Goal: Task Accomplishment & Management: Complete application form

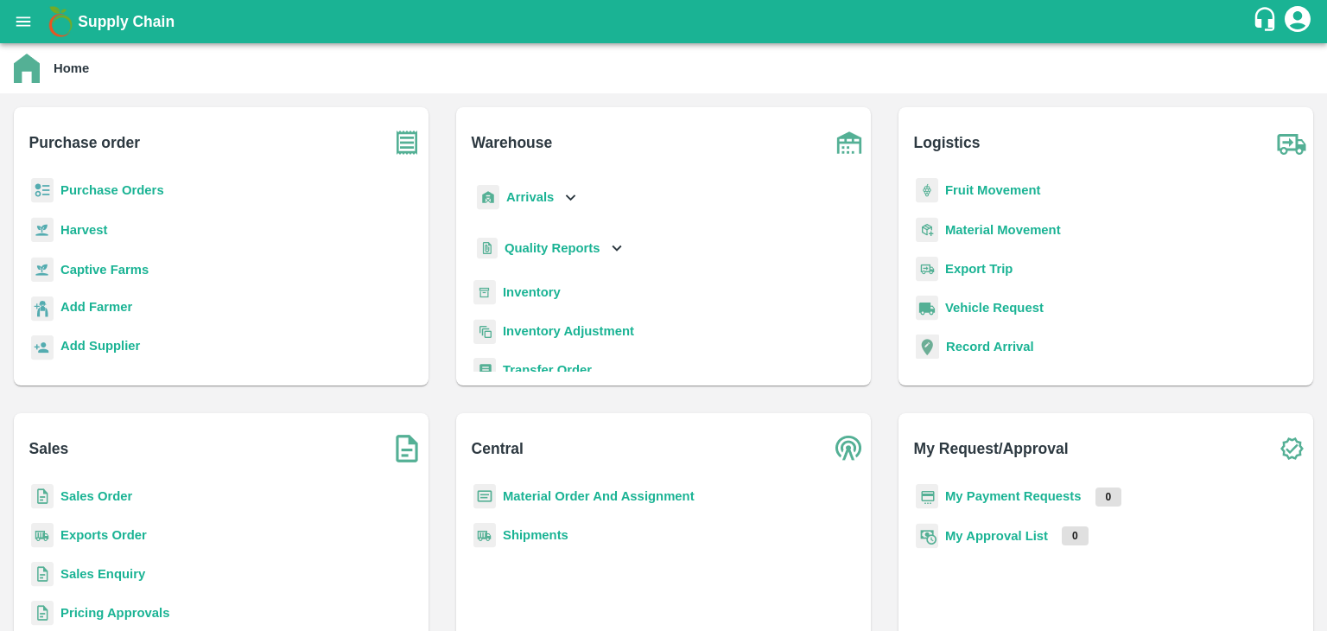
click at [136, 192] on b "Purchase Orders" at bounding box center [112, 190] width 104 height 14
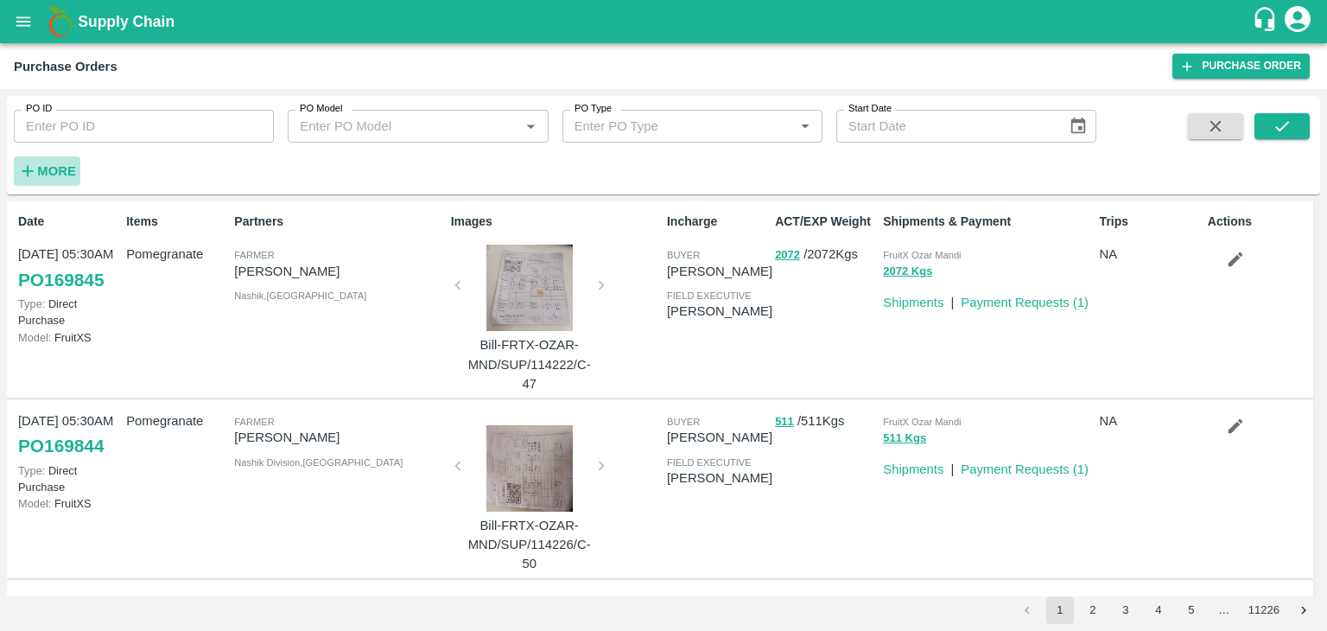
click at [61, 172] on strong "More" at bounding box center [56, 171] width 39 height 14
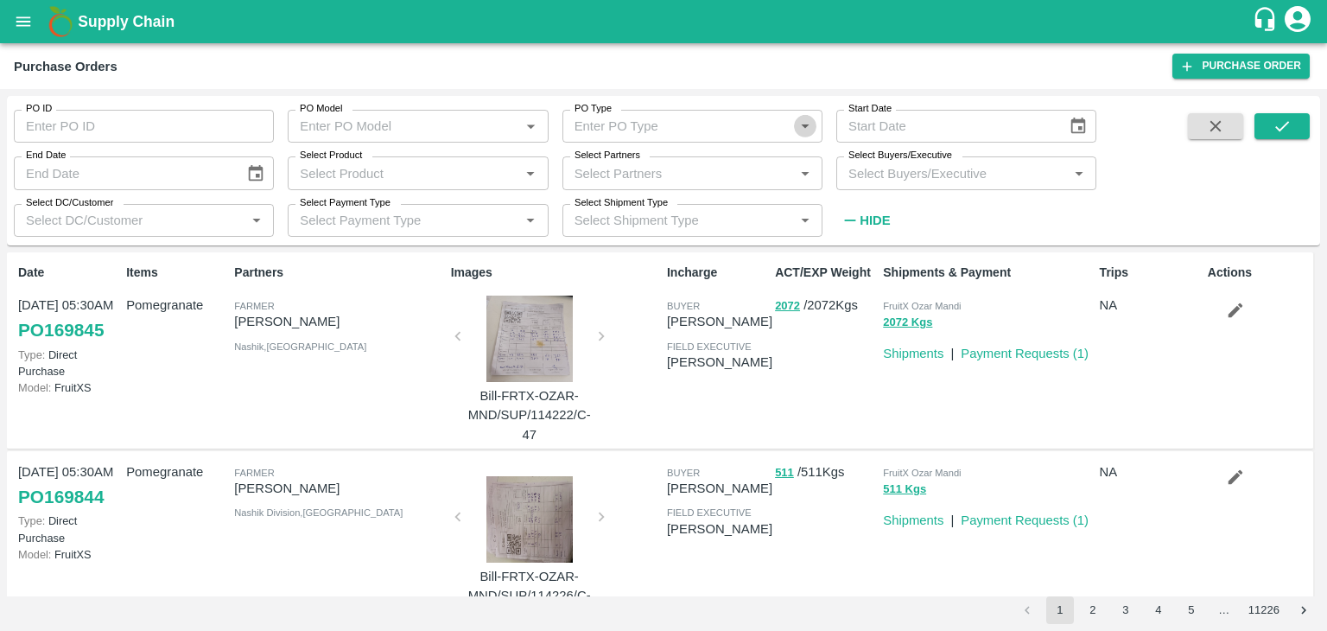
click at [803, 128] on icon "Open" at bounding box center [805, 126] width 19 height 19
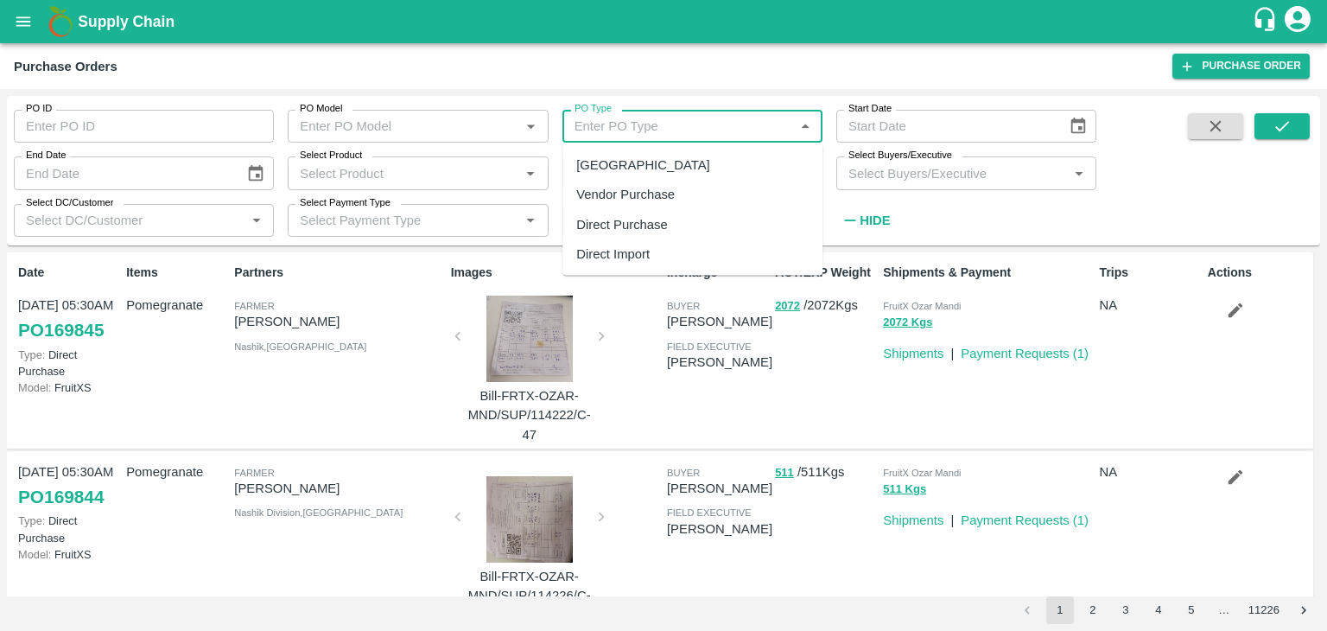
click at [464, 181] on input "Select Product" at bounding box center [403, 173] width 221 height 22
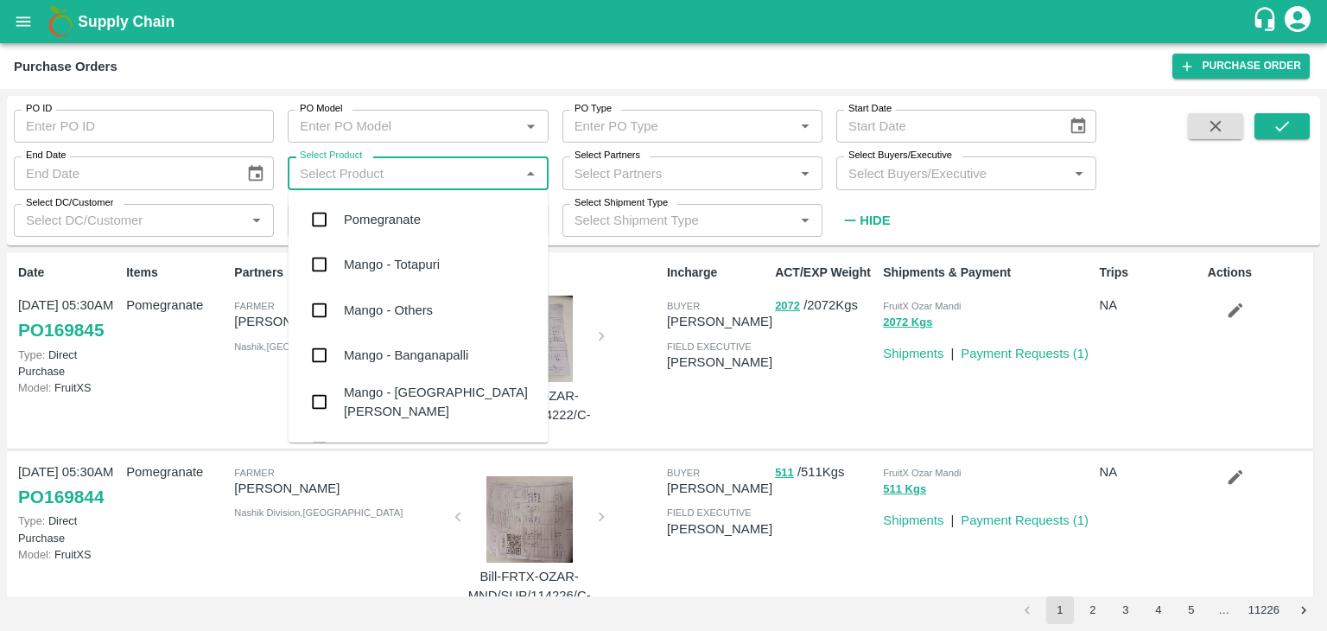
click at [483, 218] on div "Pomegranate" at bounding box center [419, 219] width 260 height 45
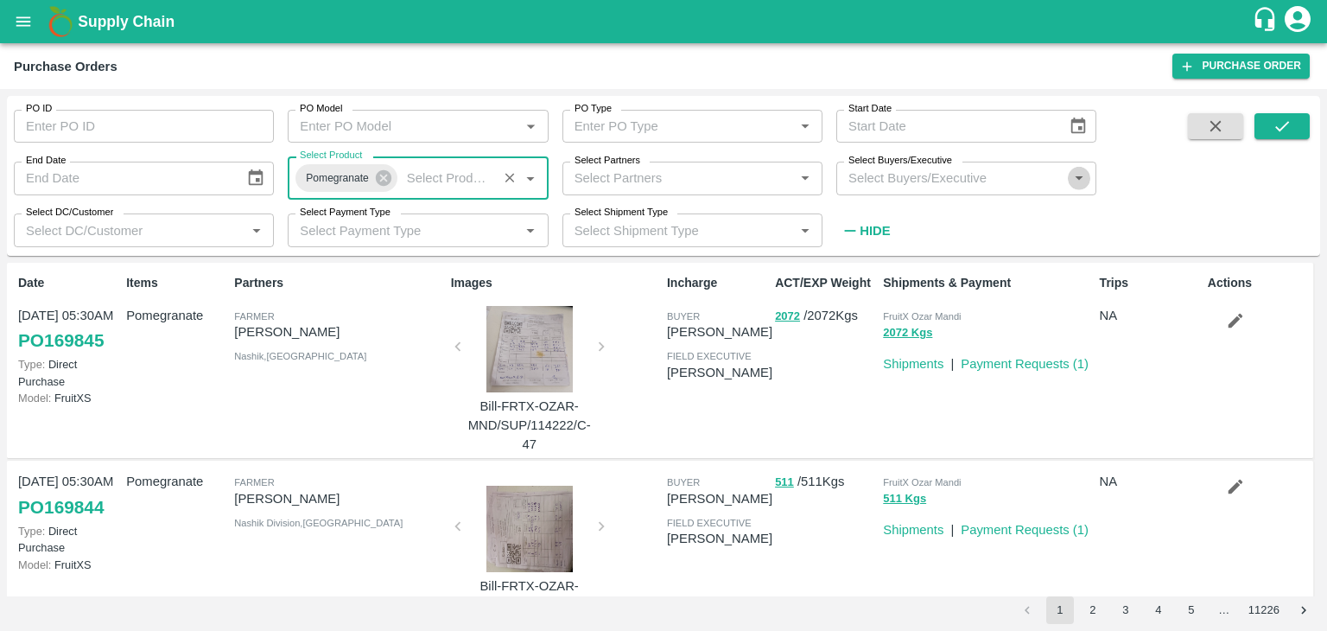
click at [1081, 181] on icon "Open" at bounding box center [1079, 177] width 19 height 19
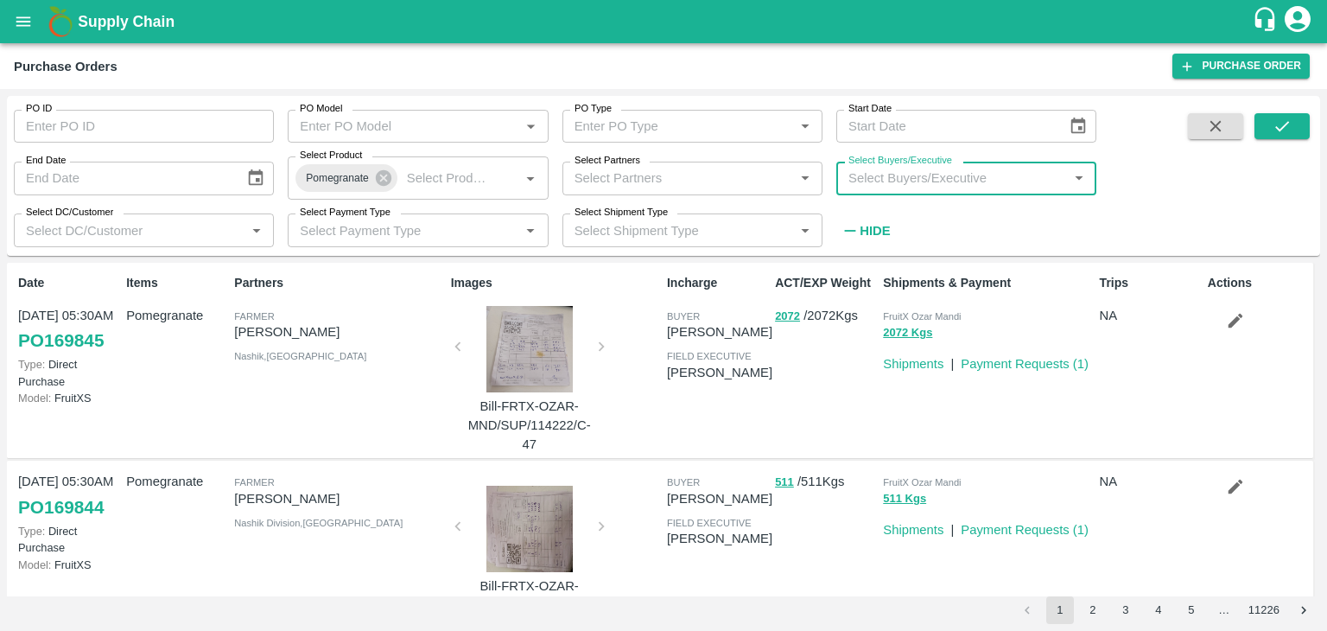
click at [891, 181] on input "Select Buyers/Executive" at bounding box center [951, 178] width 221 height 22
type input "a"
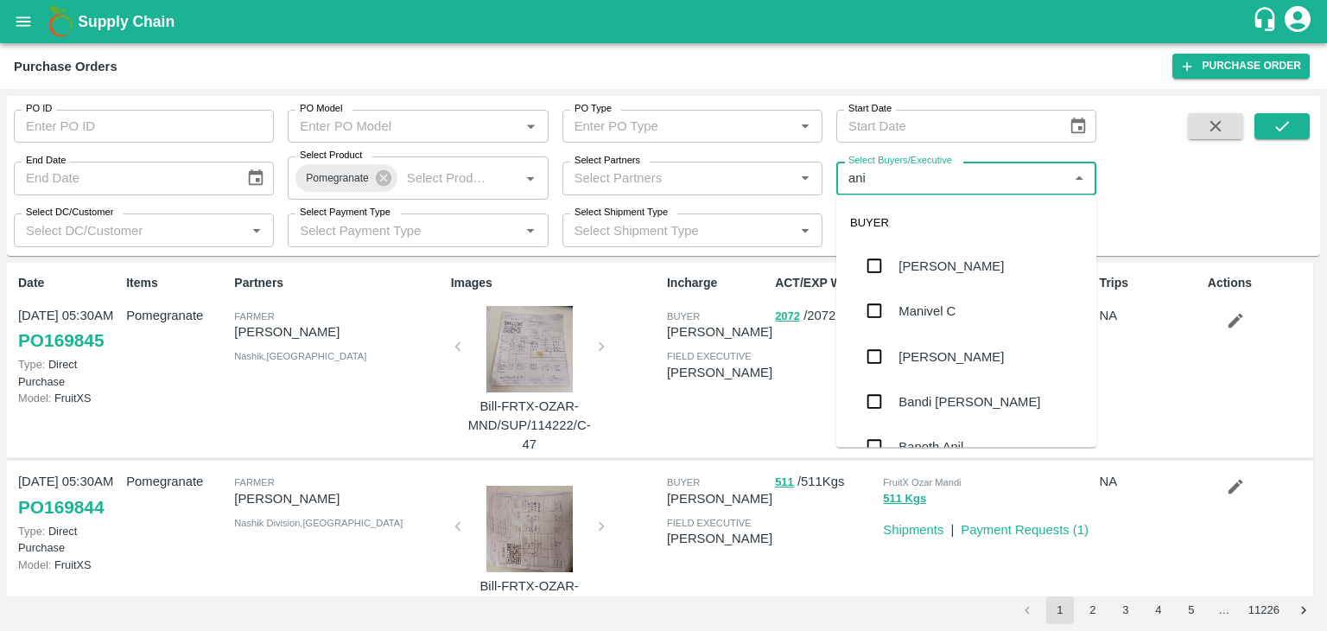
type input "anil"
click at [933, 257] on div "[PERSON_NAME]" at bounding box center [950, 266] width 105 height 19
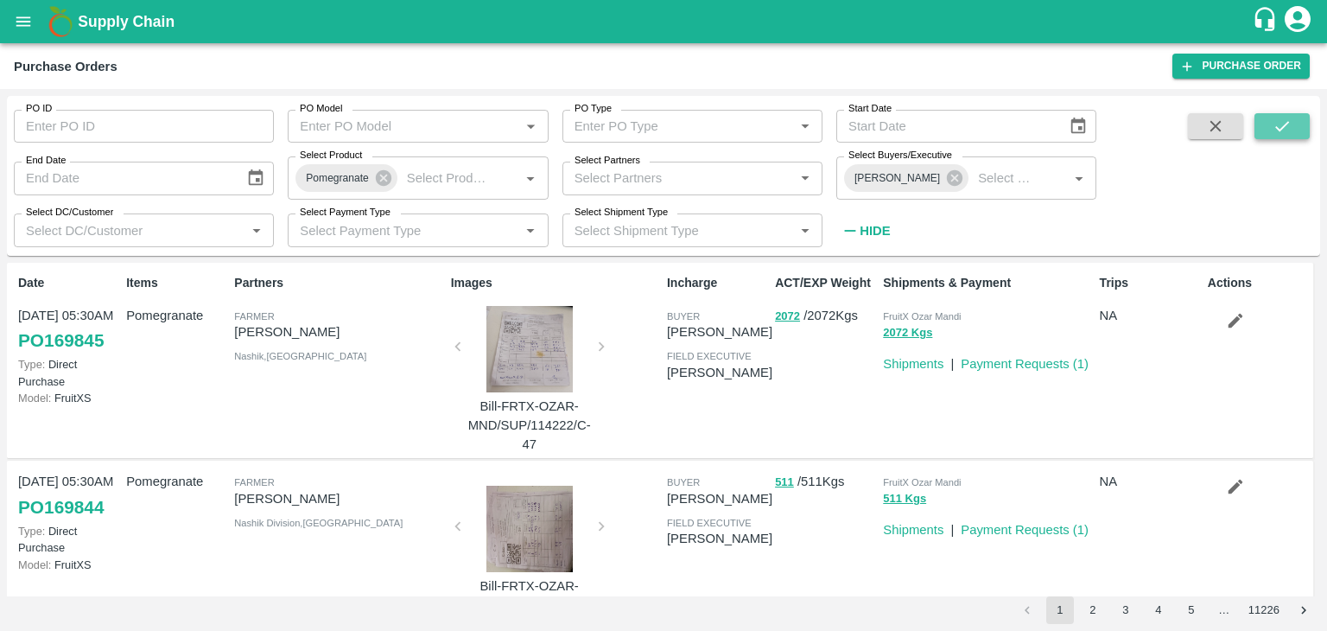
click at [1287, 129] on icon "submit" at bounding box center [1282, 126] width 19 height 19
